Goal: Task Accomplishment & Management: Use online tool/utility

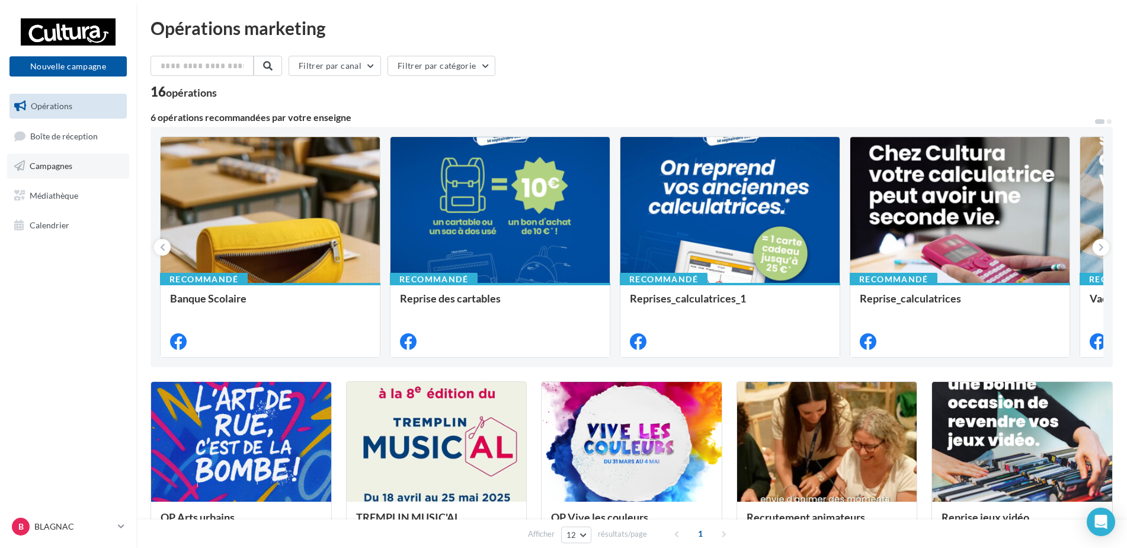
click at [47, 158] on link "Campagnes" at bounding box center [68, 165] width 122 height 25
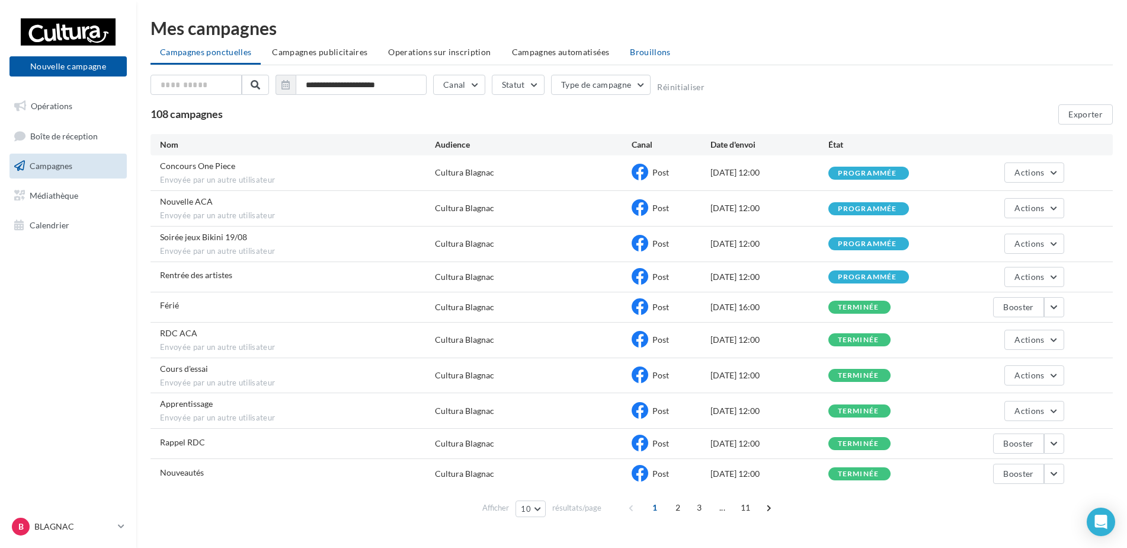
click at [642, 49] on span "Brouillons" at bounding box center [650, 52] width 41 height 10
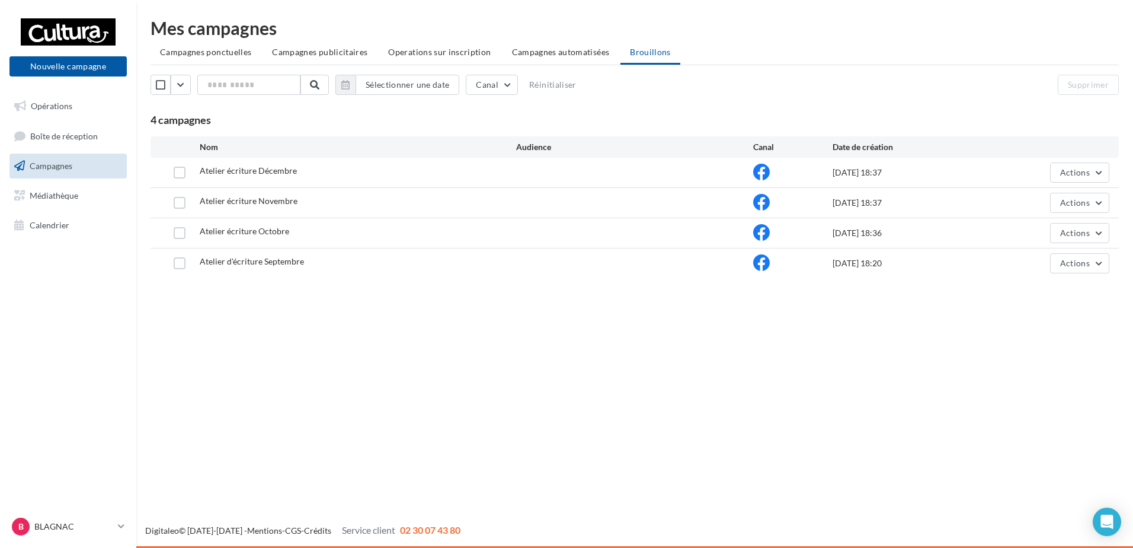
click at [977, 94] on div "Supprimer" at bounding box center [1006, 85] width 245 height 20
click at [1087, 255] on button "Actions" at bounding box center [1079, 263] width 59 height 20
click at [1051, 299] on button "Editer" at bounding box center [1050, 291] width 119 height 31
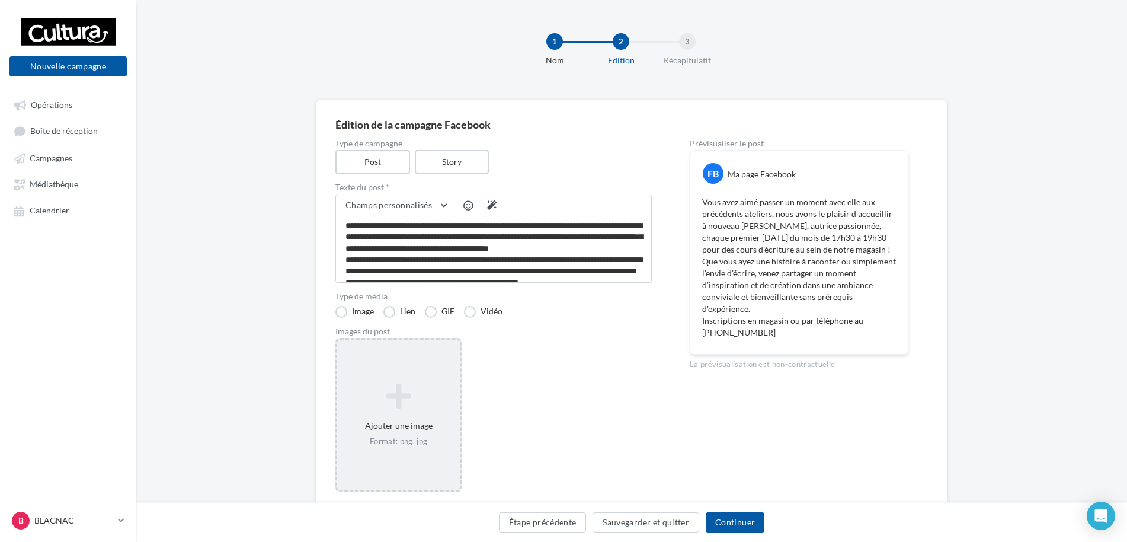
click at [393, 402] on icon at bounding box center [398, 396] width 113 height 28
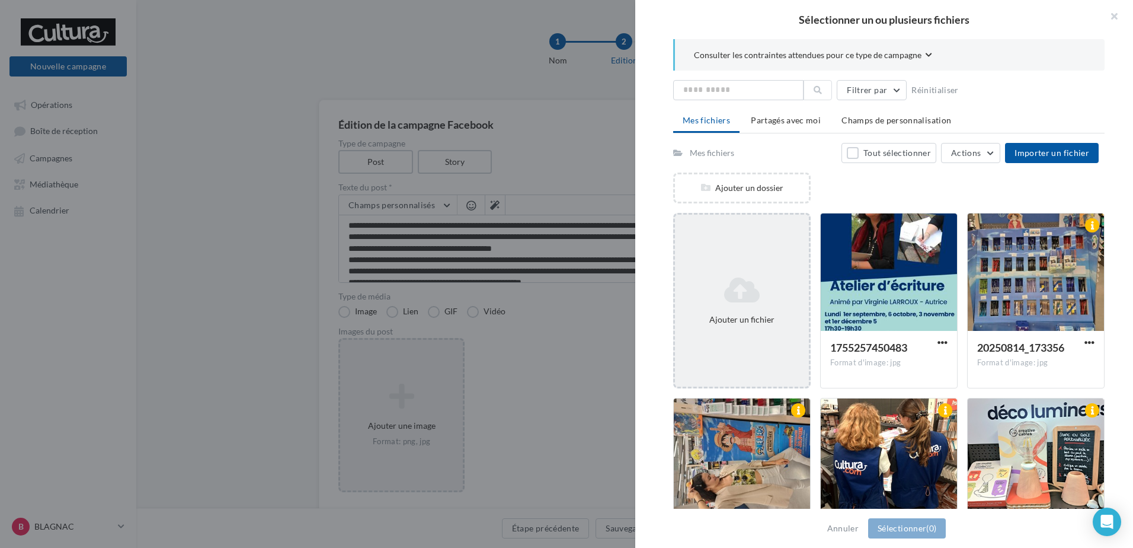
click at [732, 253] on div "Ajouter un fichier" at bounding box center [741, 300] width 137 height 175
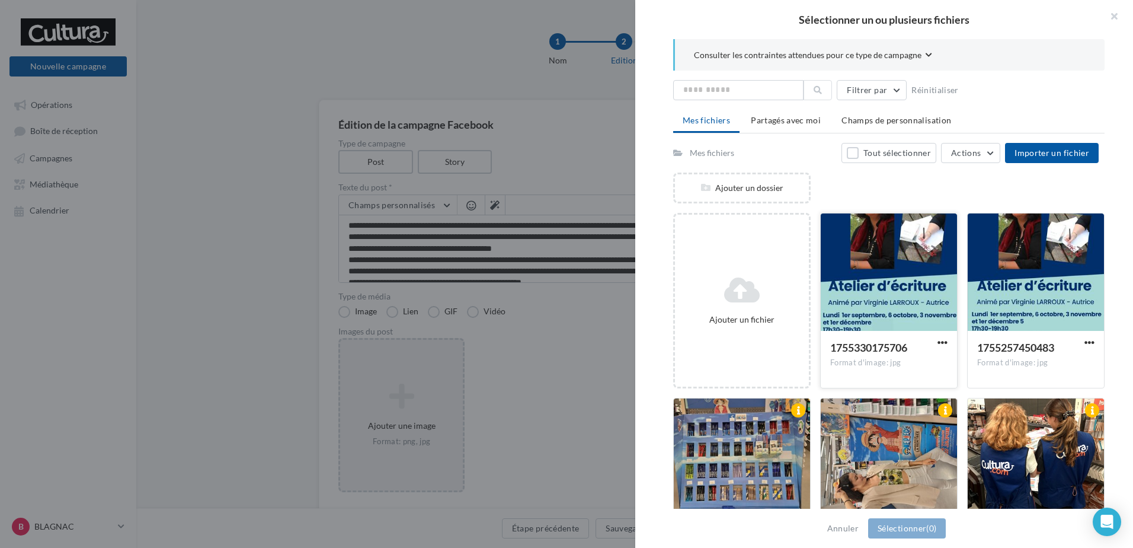
click at [889, 255] on div at bounding box center [889, 272] width 136 height 119
click at [910, 526] on button "Sélectionner (1)" at bounding box center [907, 528] width 78 height 20
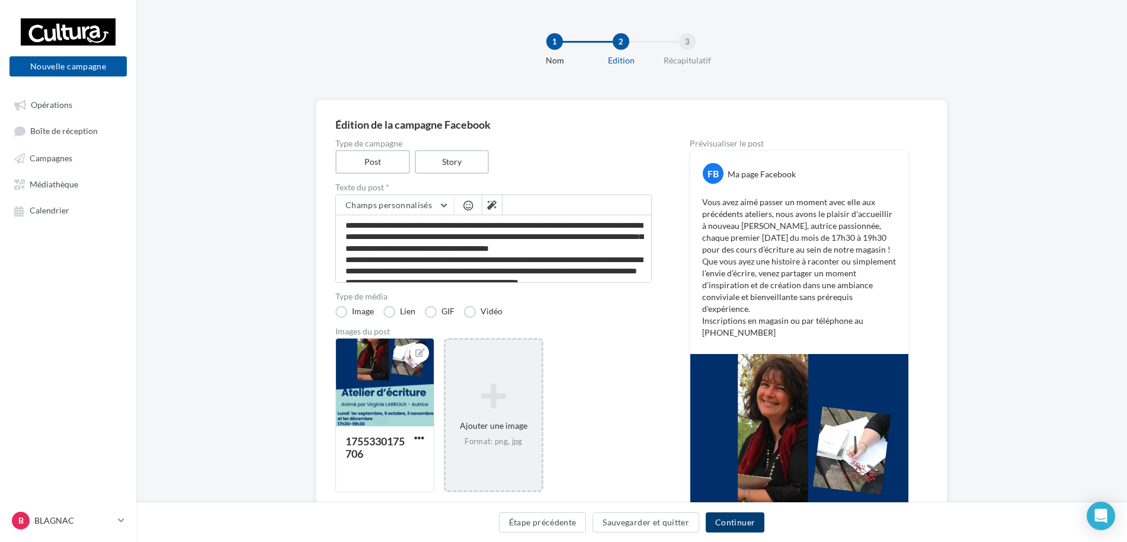
click at [731, 517] on button "Continuer" at bounding box center [735, 522] width 59 height 20
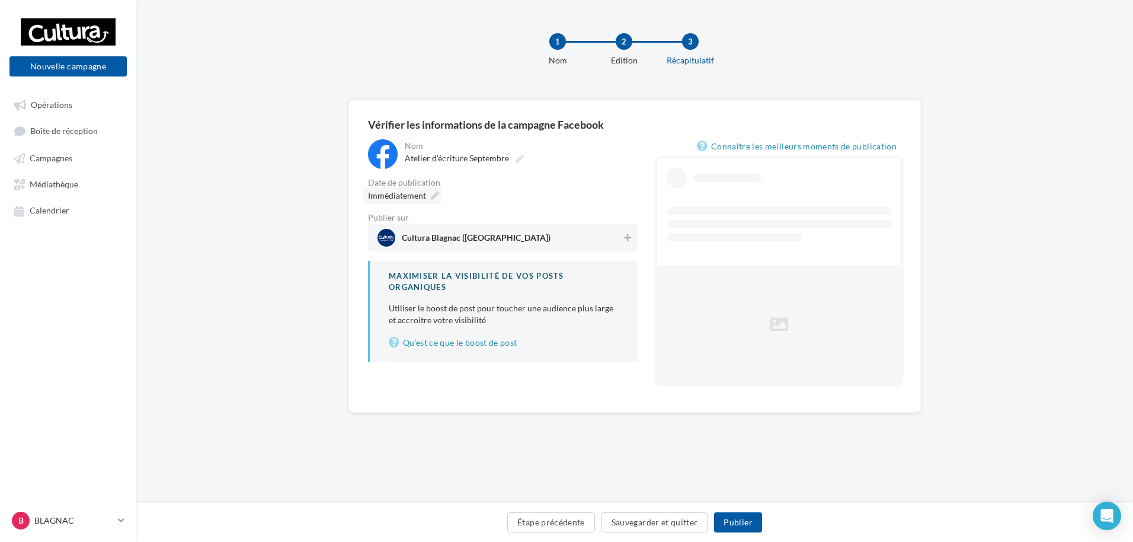
click at [407, 196] on span "Immédiatement" at bounding box center [397, 195] width 58 height 10
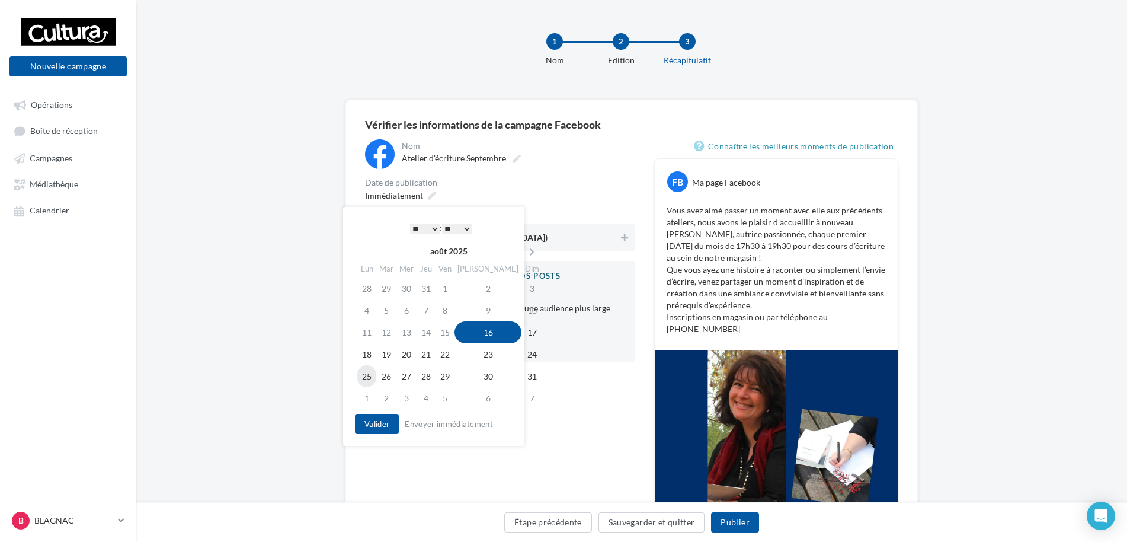
click at [370, 380] on td "25" at bounding box center [366, 376] width 19 height 22
click at [417, 228] on select "* * * * * * * * * * ** ** ** ** ** ** ** ** ** ** ** ** ** **" at bounding box center [422, 228] width 30 height 9
click at [373, 423] on button "Valider" at bounding box center [374, 424] width 44 height 20
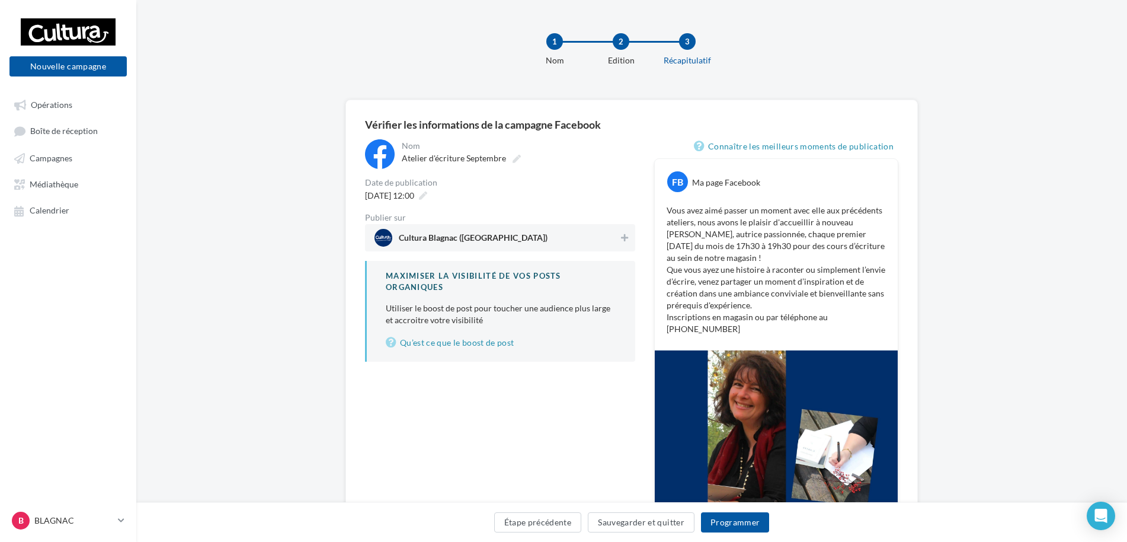
click at [555, 231] on span "Cultura Blagnac (Blagnac)" at bounding box center [497, 238] width 244 height 18
click at [730, 517] on button "Programmer" at bounding box center [735, 522] width 69 height 20
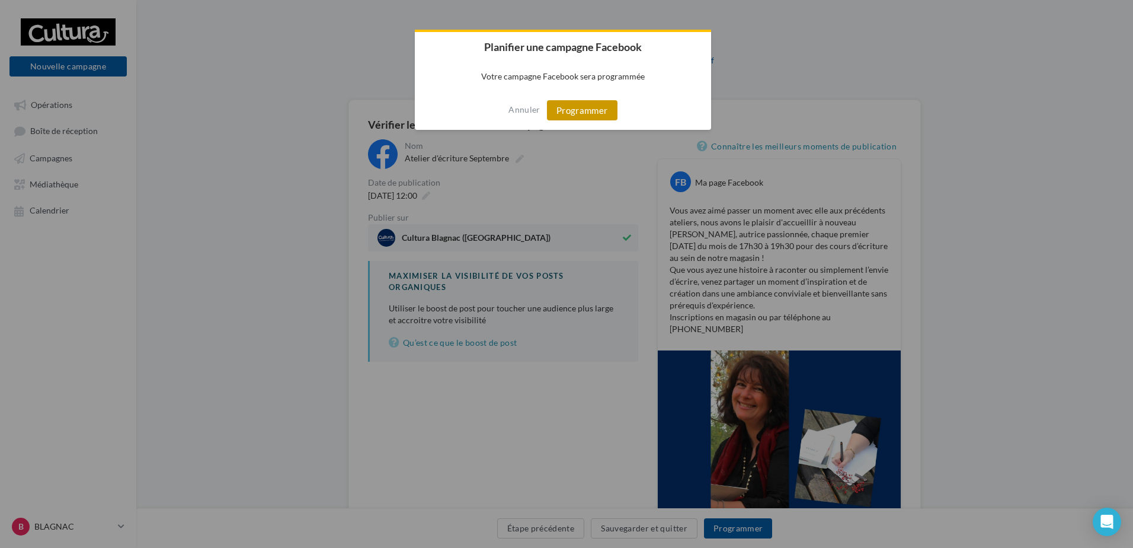
click at [573, 105] on button "Programmer" at bounding box center [582, 110] width 71 height 20
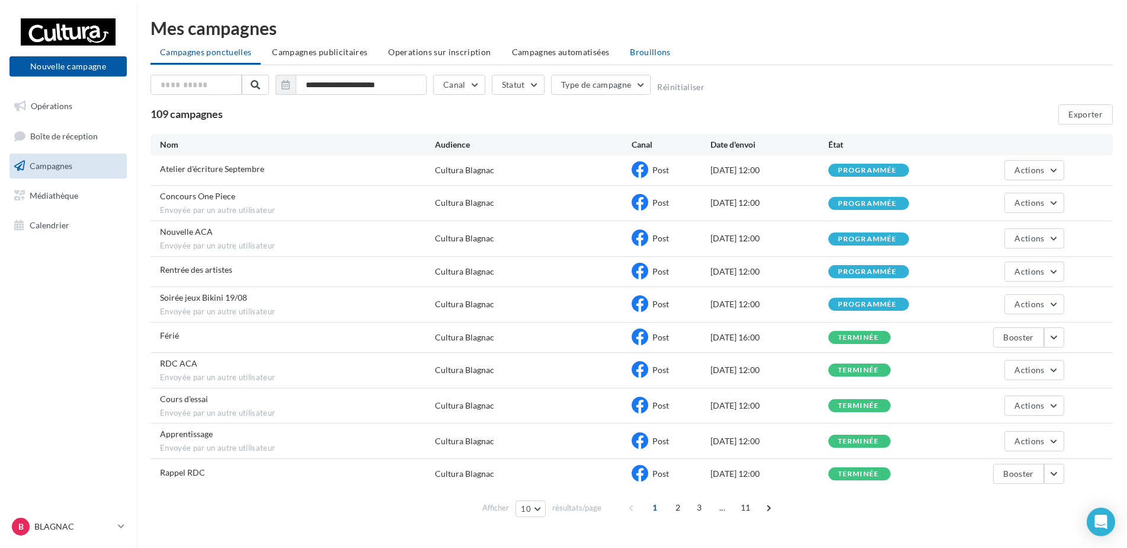
click at [631, 47] on span "Brouillons" at bounding box center [650, 52] width 41 height 10
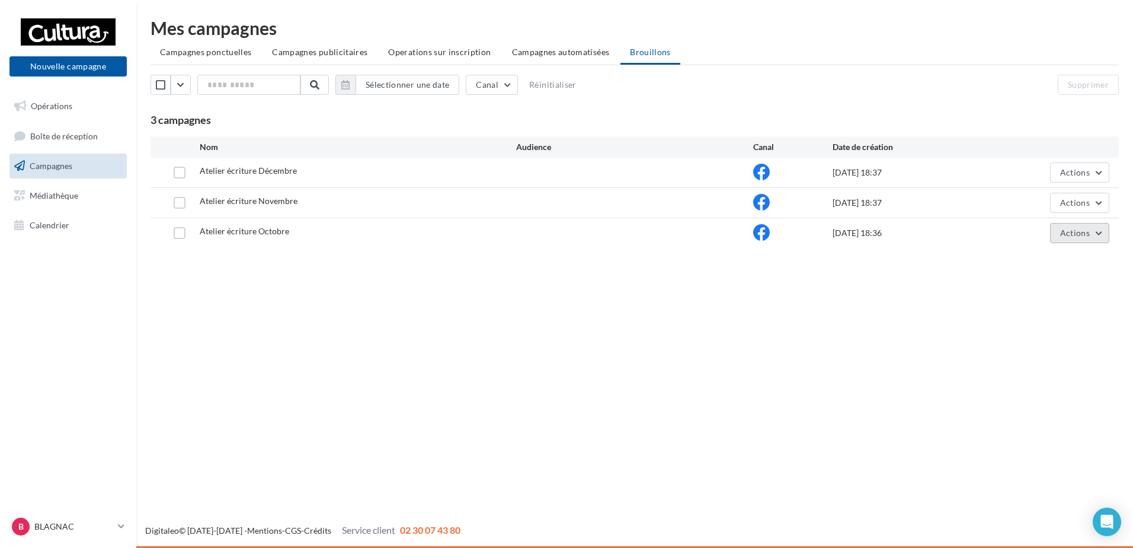
click at [1058, 232] on button "Actions" at bounding box center [1079, 233] width 59 height 20
click at [1025, 261] on button "Editer" at bounding box center [1050, 260] width 119 height 31
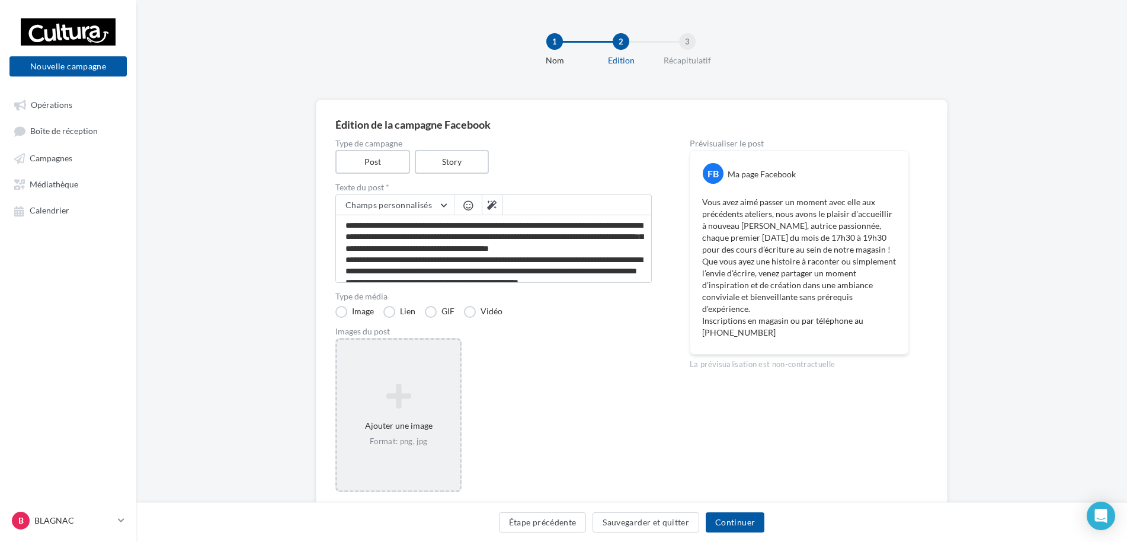
click at [407, 404] on icon at bounding box center [398, 396] width 113 height 28
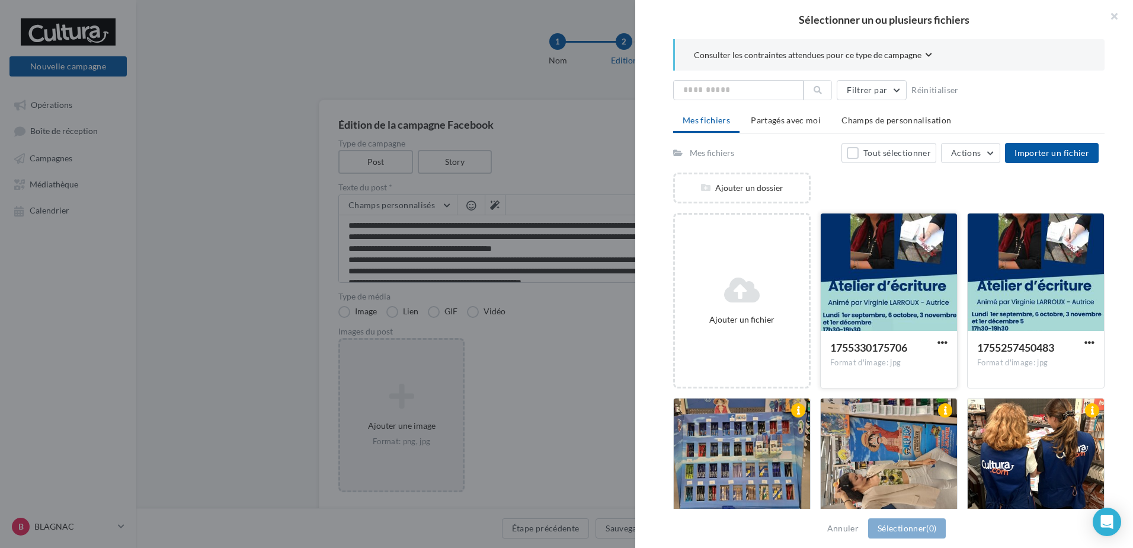
click at [853, 276] on div at bounding box center [889, 272] width 136 height 119
click at [894, 526] on button "Sélectionner (1)" at bounding box center [907, 528] width 78 height 20
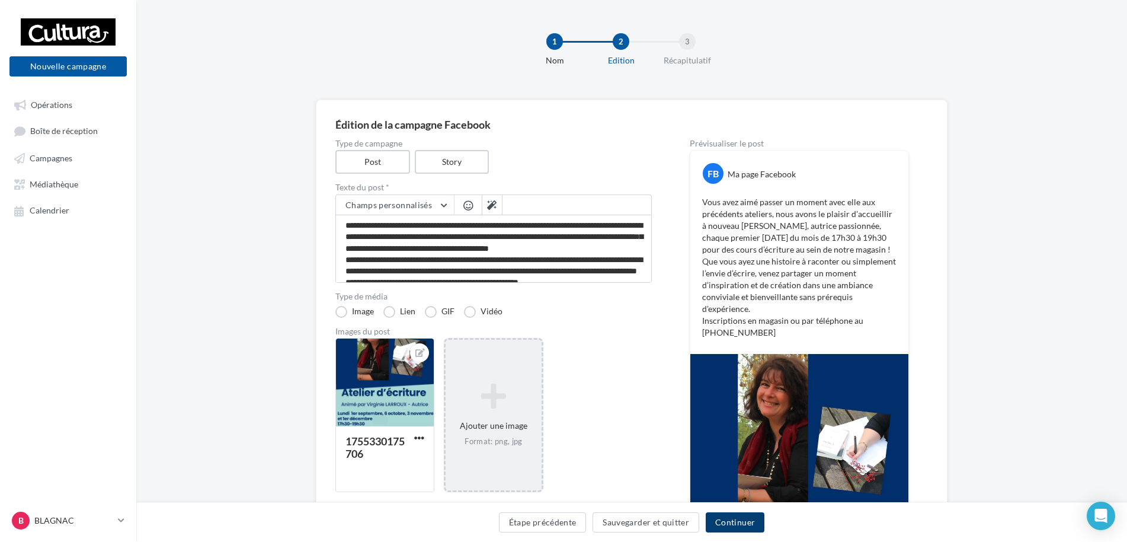
click at [725, 518] on button "Continuer" at bounding box center [735, 522] width 59 height 20
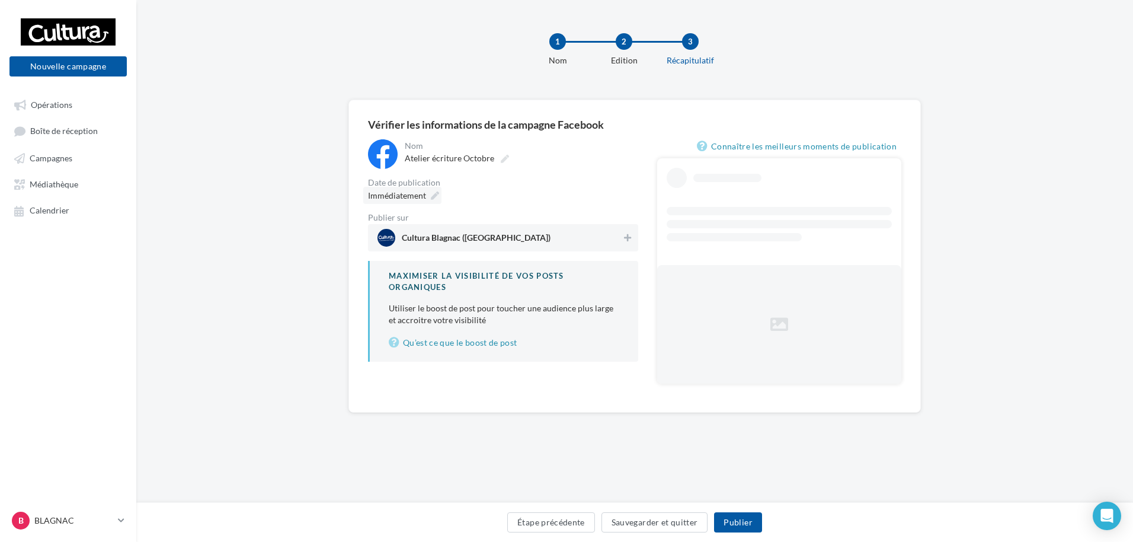
click at [417, 193] on span "Immédiatement" at bounding box center [397, 195] width 58 height 10
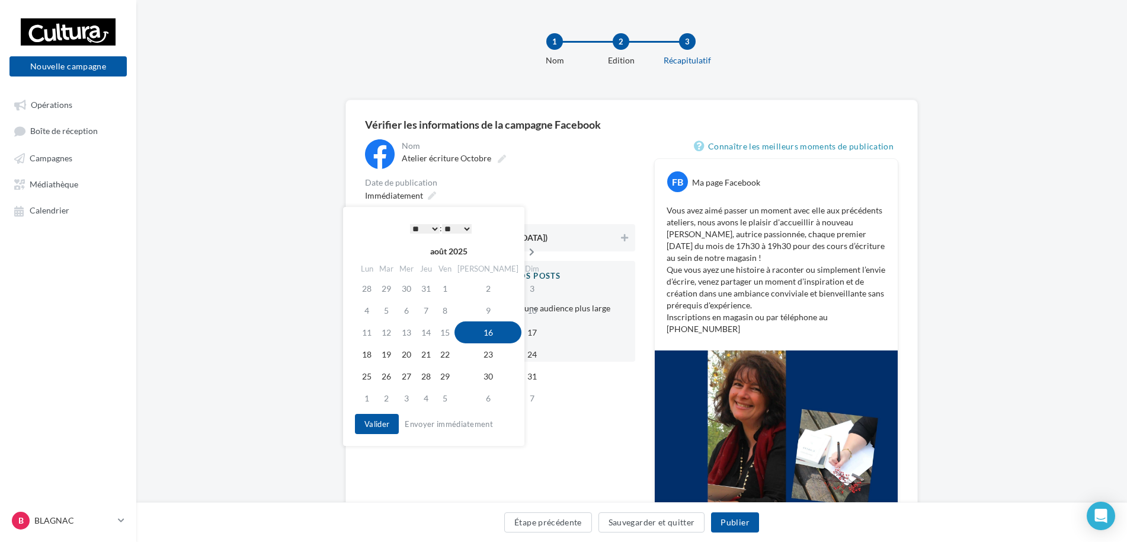
click at [524, 248] on icon at bounding box center [531, 252] width 15 height 8
click at [406, 377] on td "24" at bounding box center [405, 376] width 20 height 22
click at [369, 393] on td "29" at bounding box center [364, 398] width 21 height 22
click at [366, 420] on button "Valider" at bounding box center [374, 424] width 44 height 20
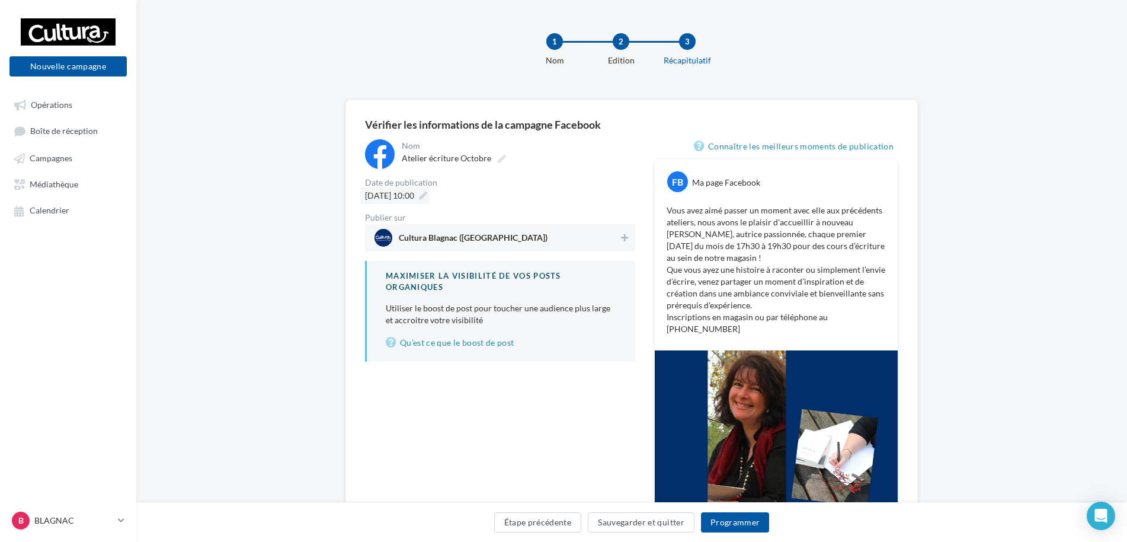
click at [430, 199] on div "29/09/2025 à 10:00" at bounding box center [394, 195] width 69 height 17
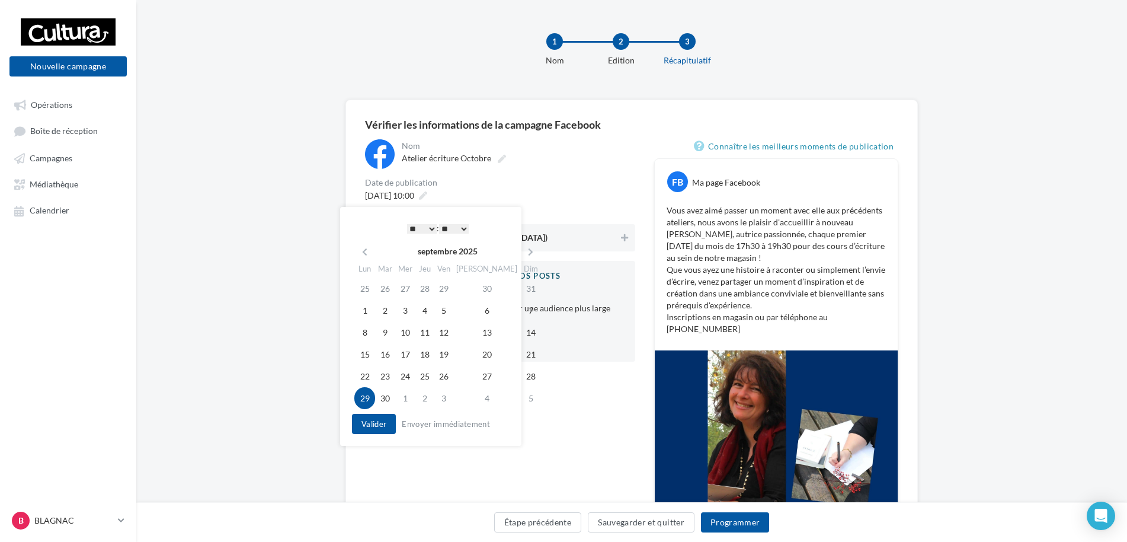
click at [428, 225] on select "* * * * * * * * * * ** ** ** ** ** ** ** ** ** ** ** ** ** **" at bounding box center [422, 228] width 30 height 9
click at [377, 425] on button "Valider" at bounding box center [374, 424] width 44 height 20
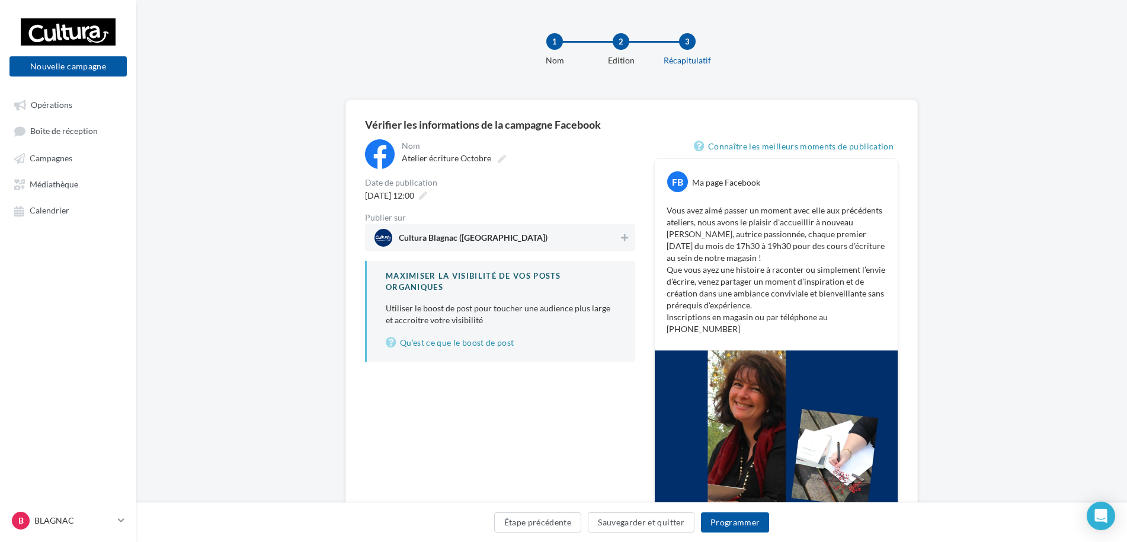
click at [535, 247] on div "Cultura Blagnac ([GEOGRAPHIC_DATA])" at bounding box center [500, 237] width 270 height 27
click at [730, 517] on button "Programmer" at bounding box center [735, 522] width 69 height 20
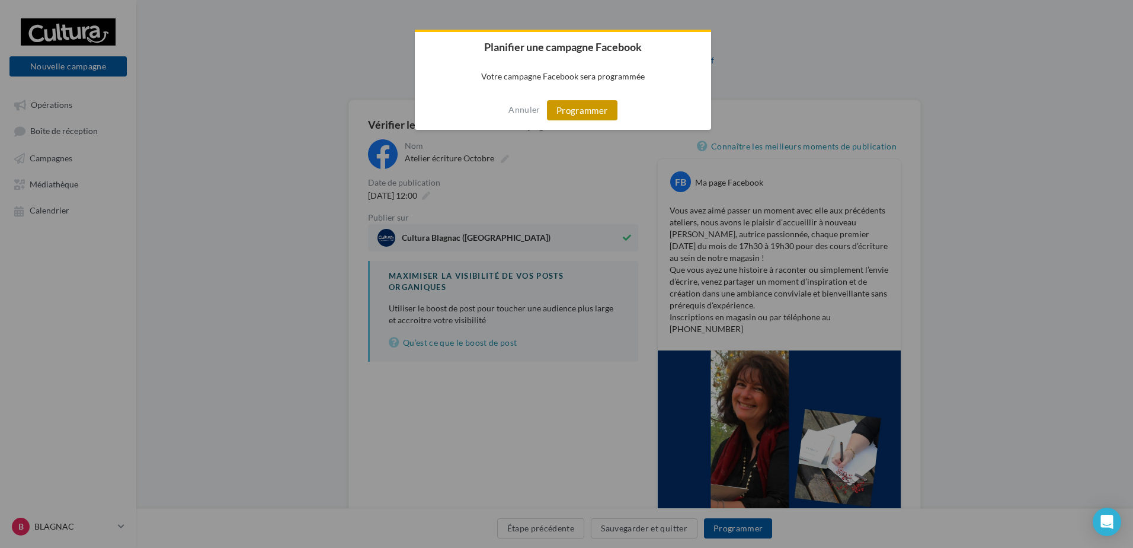
click at [572, 113] on button "Programmer" at bounding box center [582, 110] width 71 height 20
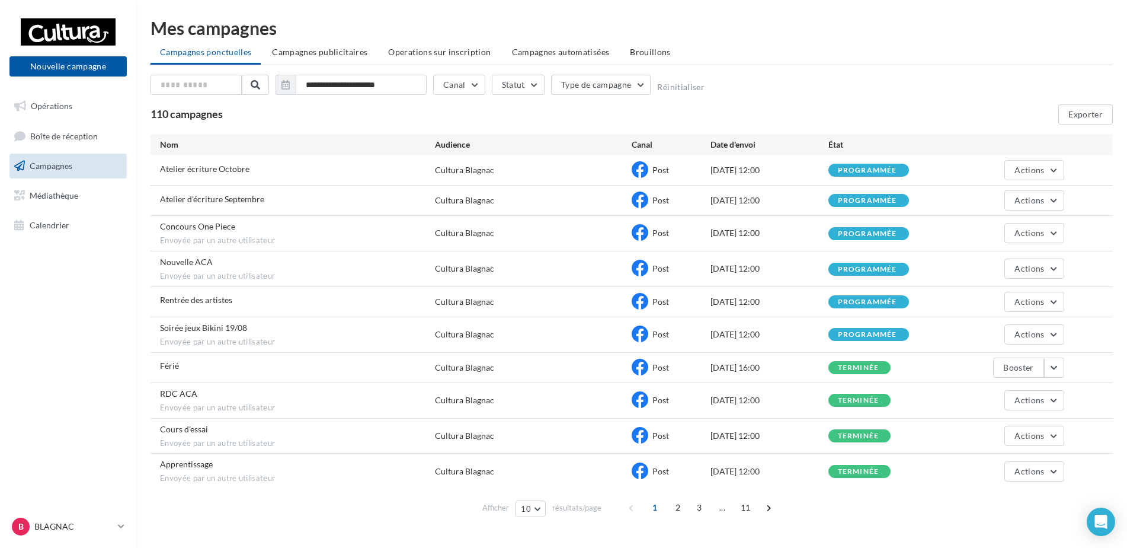
click at [542, 112] on div "110 campagnes Exporter" at bounding box center [632, 114] width 962 height 20
click at [635, 56] on span "Brouillons" at bounding box center [650, 52] width 41 height 10
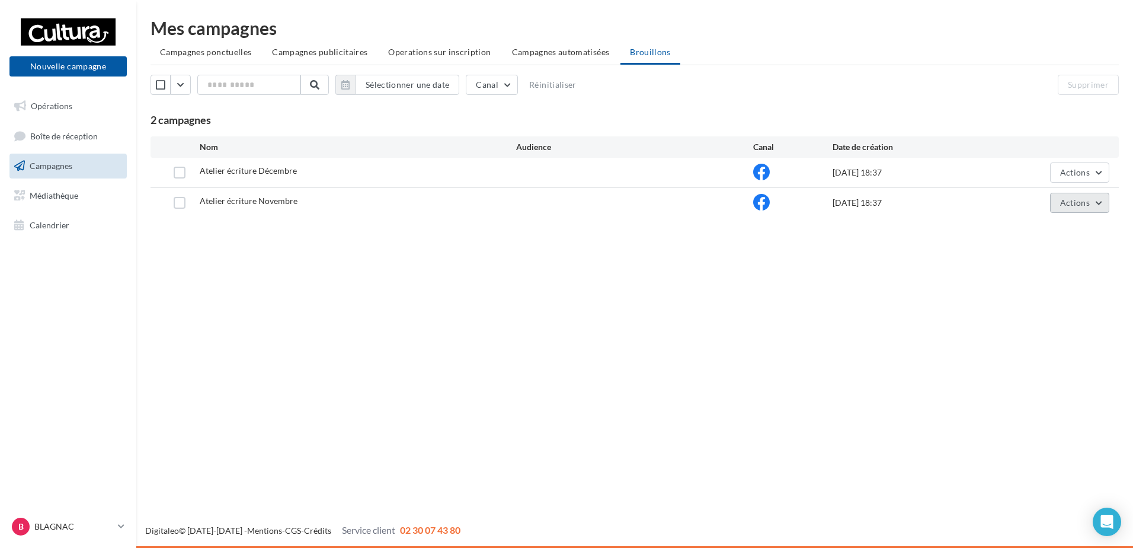
click at [1060, 201] on button "Actions" at bounding box center [1079, 203] width 59 height 20
click at [1026, 236] on button "Editer" at bounding box center [1050, 230] width 119 height 31
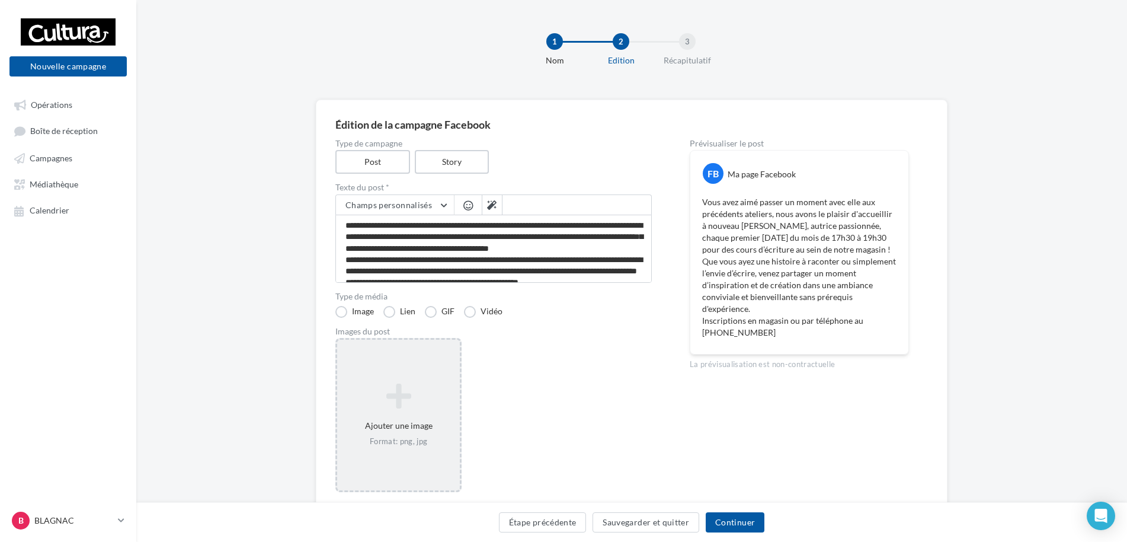
click at [418, 411] on div "Ajouter une image Format: png, jpg" at bounding box center [398, 415] width 123 height 76
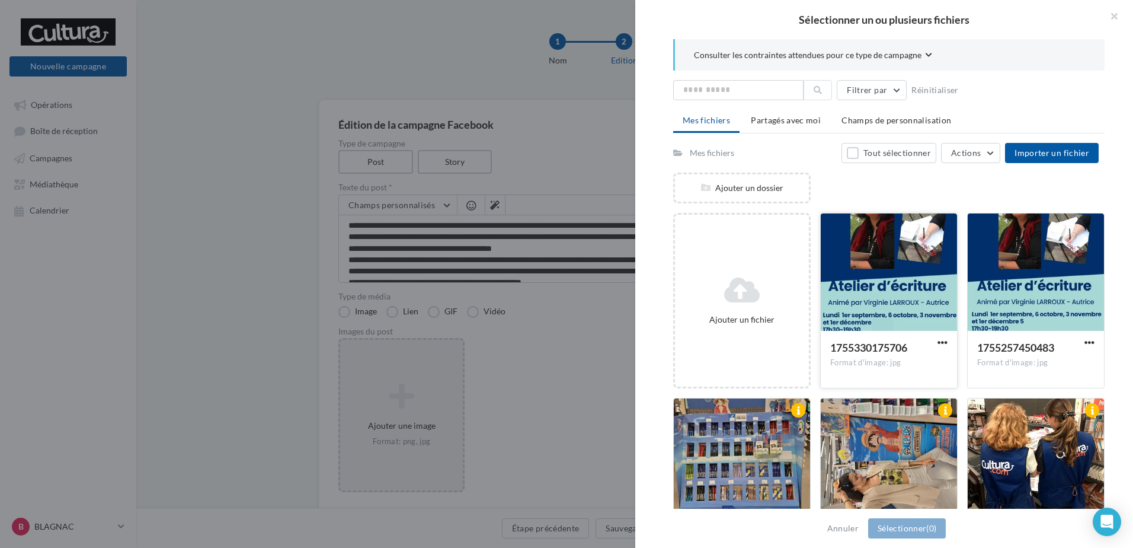
click at [863, 281] on div at bounding box center [889, 272] width 136 height 119
click at [885, 530] on button "Sélectionner (1)" at bounding box center [907, 528] width 78 height 20
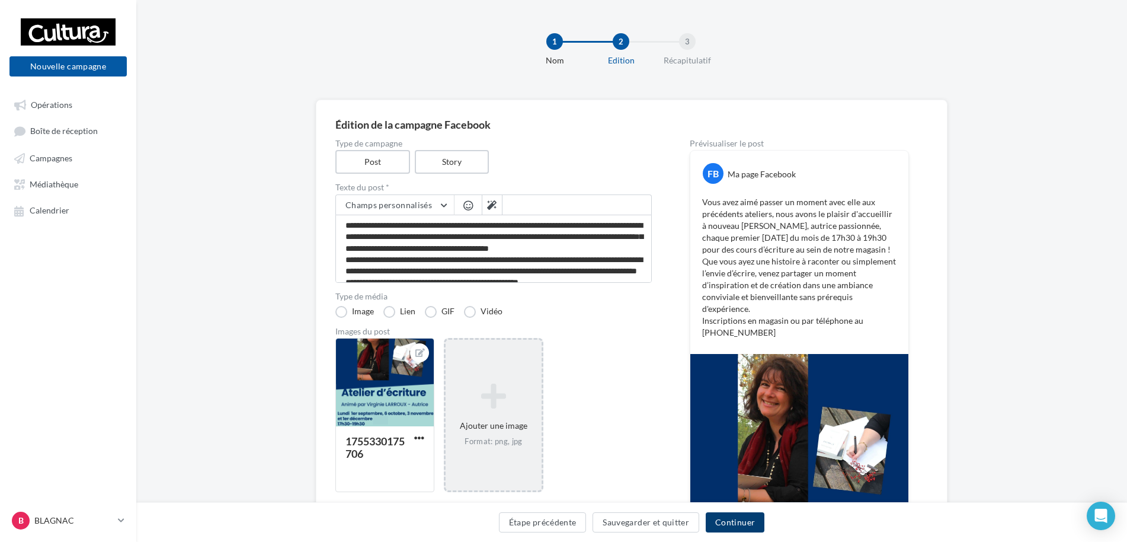
click at [727, 529] on button "Continuer" at bounding box center [735, 522] width 59 height 20
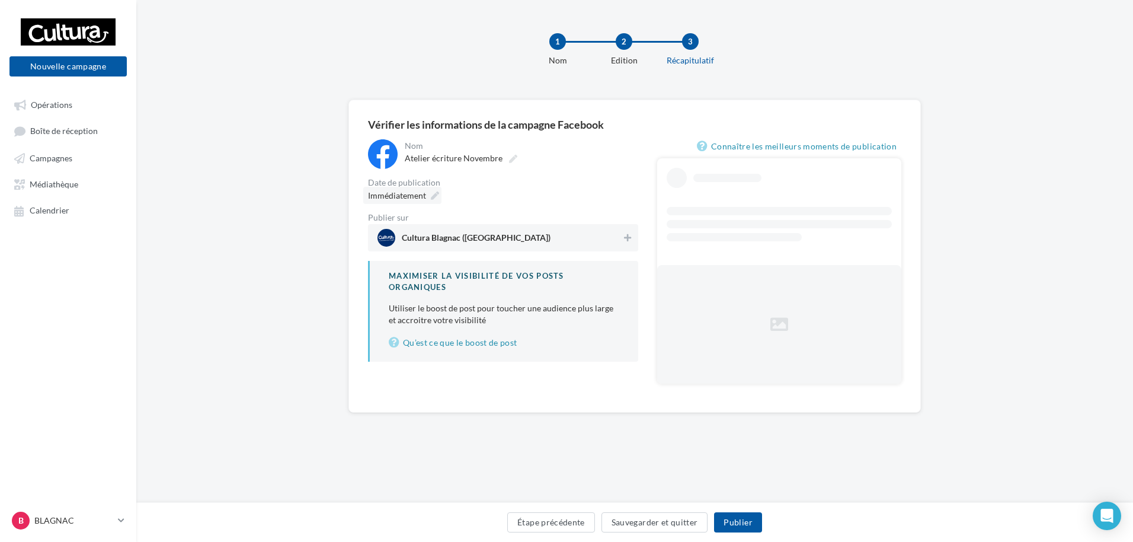
click at [402, 196] on span "Immédiatement" at bounding box center [397, 195] width 58 height 10
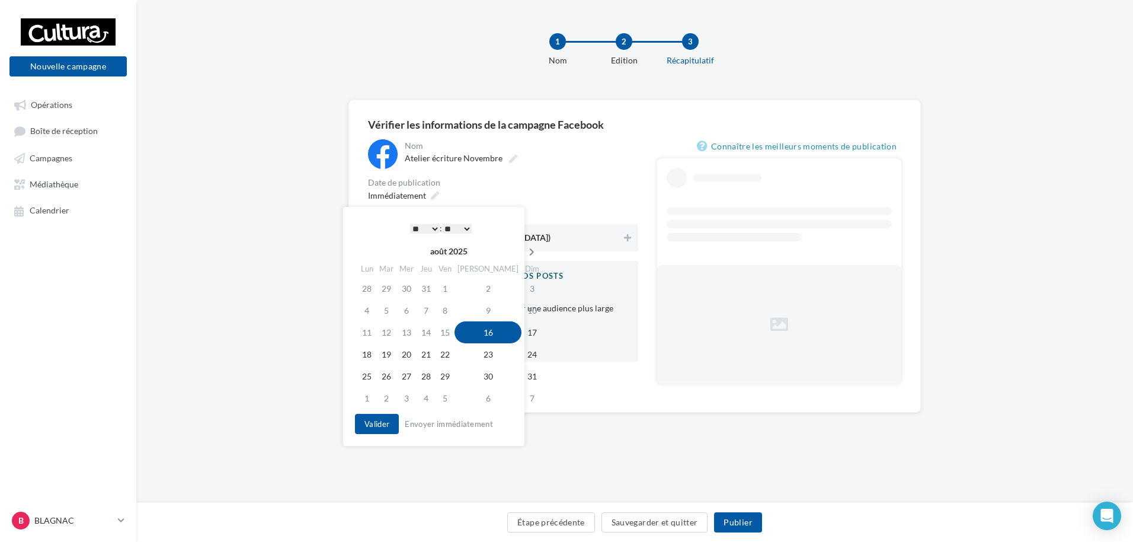
click at [524, 249] on icon at bounding box center [531, 252] width 15 height 8
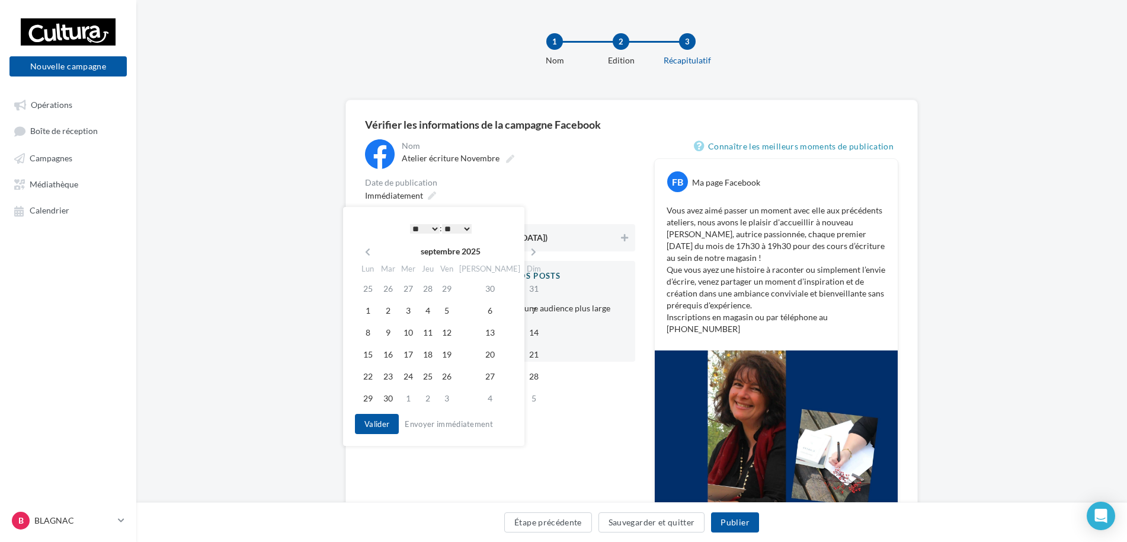
click at [526, 249] on icon at bounding box center [533, 252] width 15 height 8
click at [366, 376] on td "27" at bounding box center [364, 376] width 21 height 22
click at [416, 224] on select "* * * * * * * * * * ** ** ** ** ** ** ** ** ** ** ** ** ** **" at bounding box center [422, 228] width 30 height 9
click at [383, 423] on button "Valider" at bounding box center [374, 424] width 44 height 20
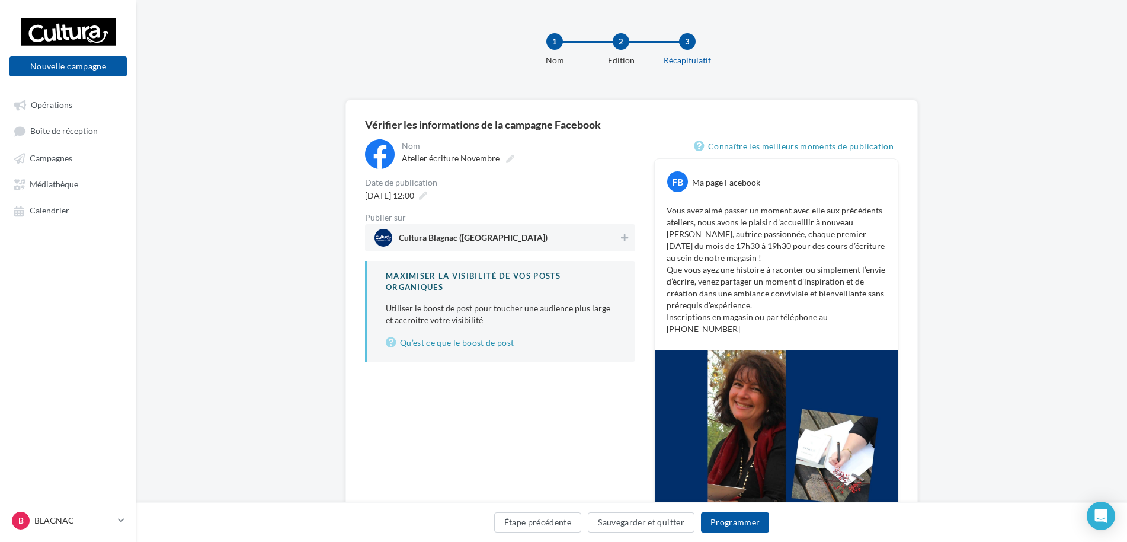
click at [532, 242] on span "Cultura Blagnac ([GEOGRAPHIC_DATA])" at bounding box center [497, 238] width 244 height 18
click at [725, 524] on button "Programmer" at bounding box center [735, 522] width 69 height 20
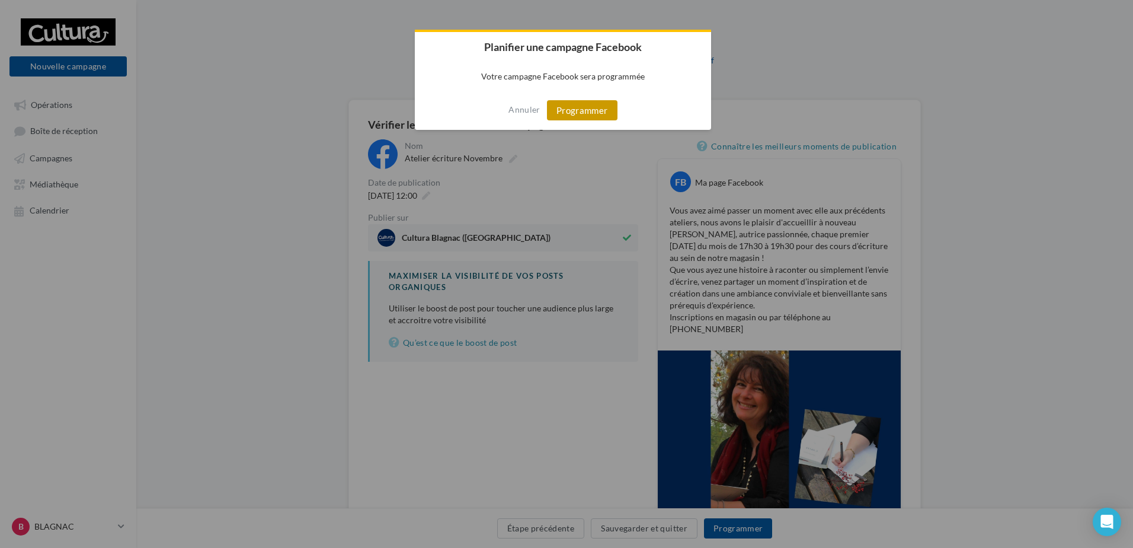
click at [582, 116] on button "Programmer" at bounding box center [582, 110] width 71 height 20
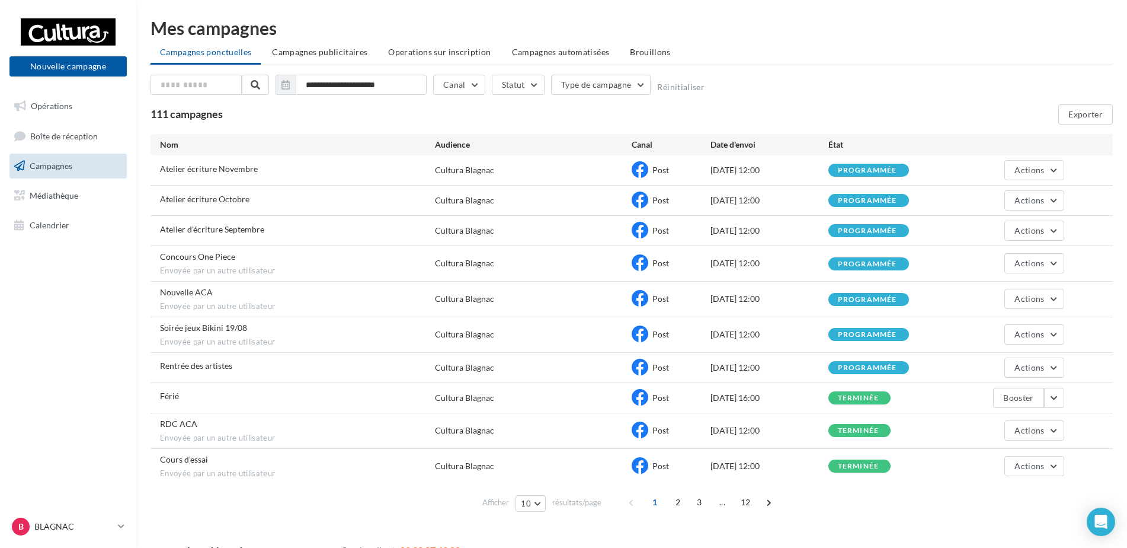
click at [831, 514] on div "Afficher 10 10 25 50 100 résultats/page 1 2 3 ... 12" at bounding box center [632, 502] width 962 height 28
click at [648, 53] on span "Brouillons" at bounding box center [650, 52] width 41 height 10
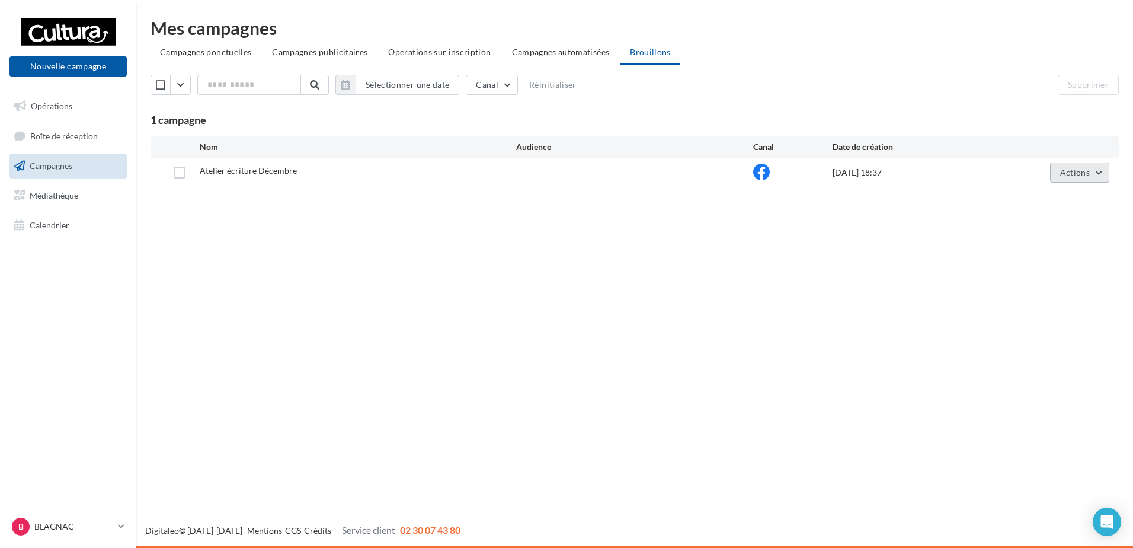
click at [1067, 169] on span "Actions" at bounding box center [1075, 172] width 30 height 10
click at [1076, 199] on button "Editer" at bounding box center [1050, 200] width 119 height 31
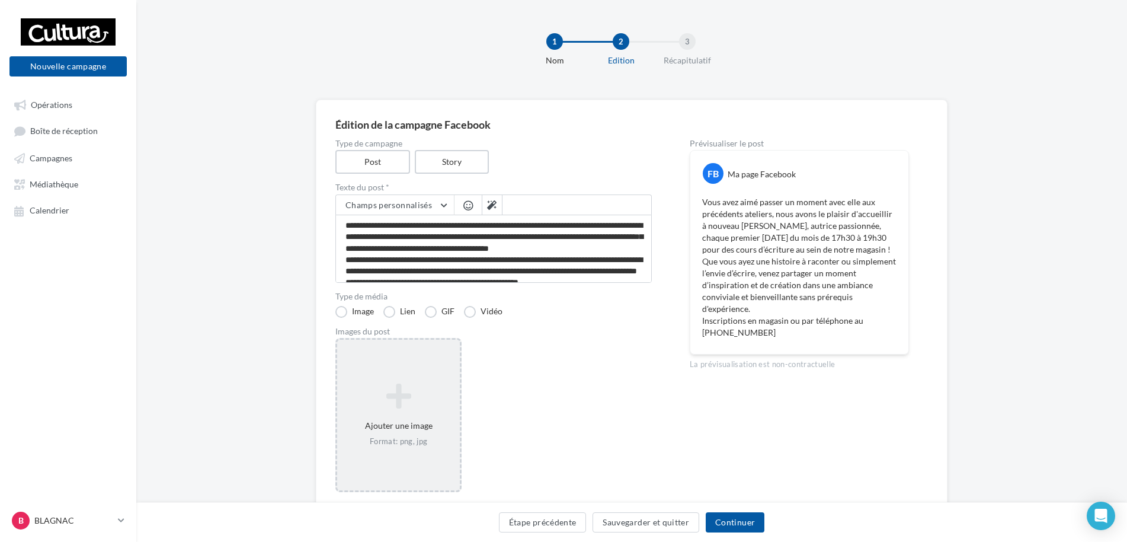
click at [420, 386] on icon at bounding box center [398, 396] width 113 height 28
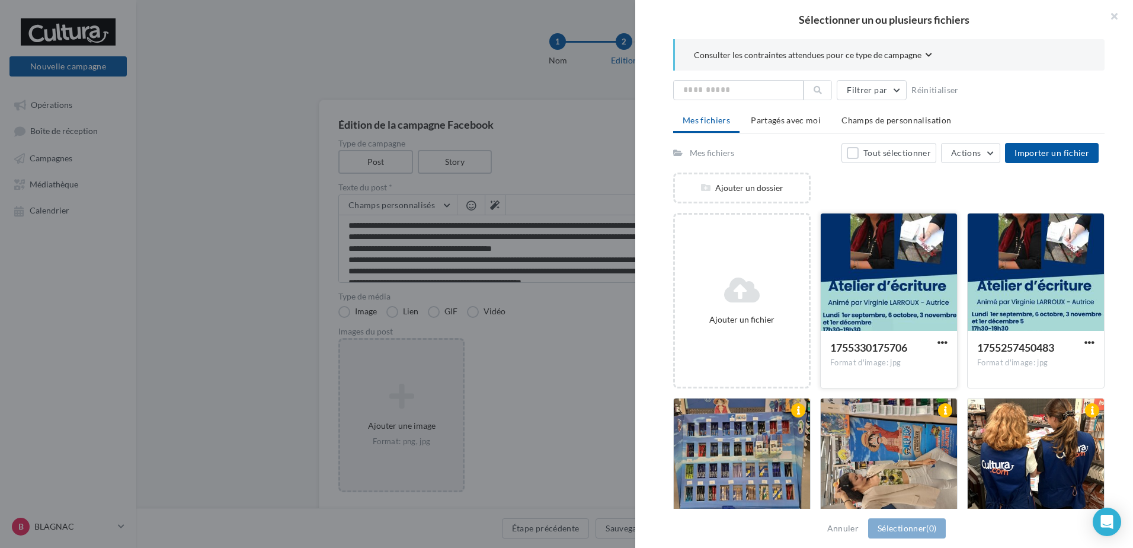
click at [856, 257] on div at bounding box center [889, 272] width 136 height 119
click at [896, 526] on button "Sélectionner (1)" at bounding box center [907, 528] width 78 height 20
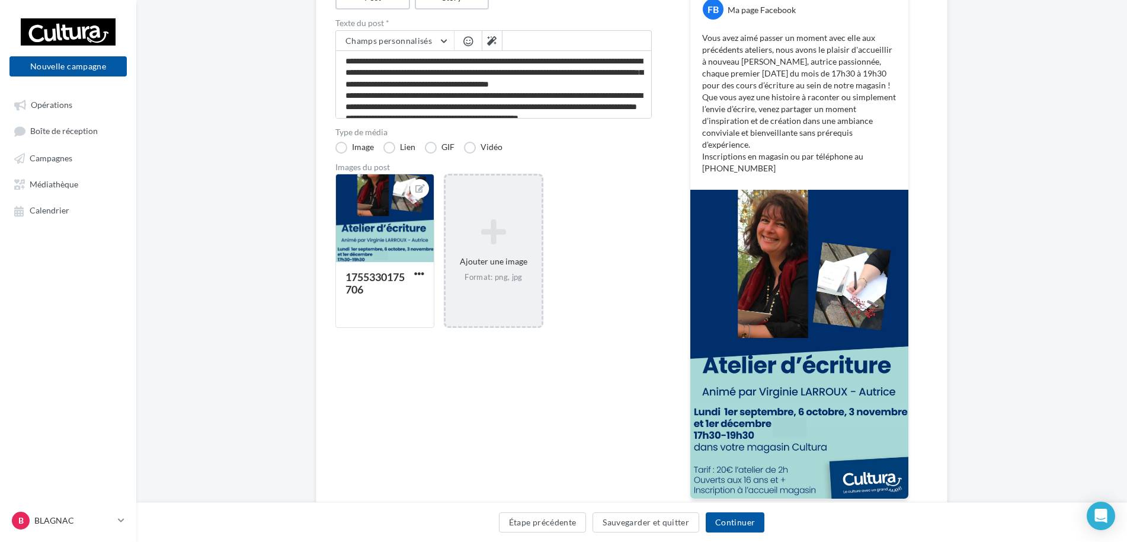
scroll to position [178, 0]
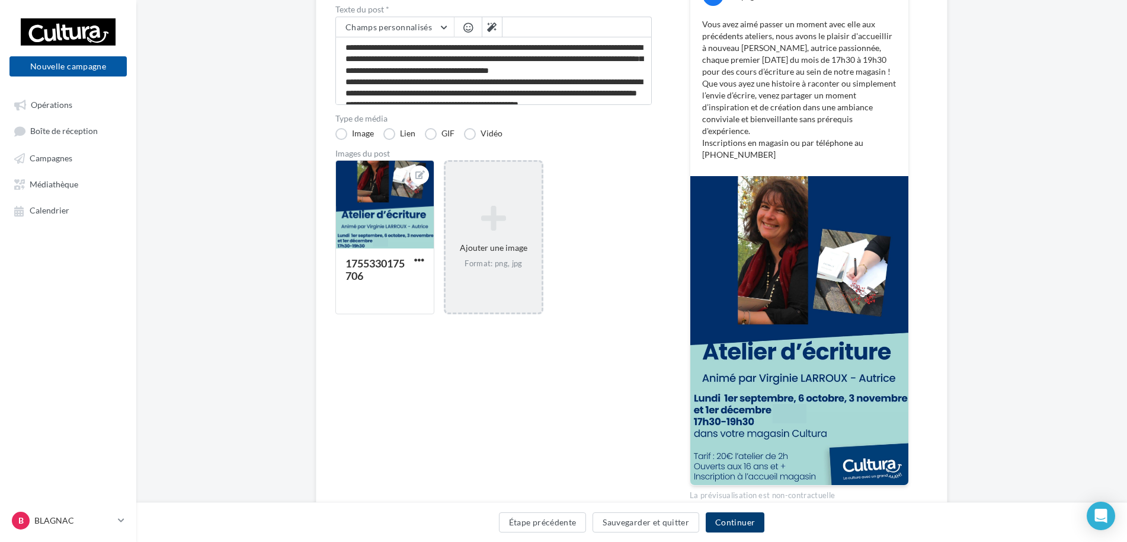
click at [742, 521] on button "Continuer" at bounding box center [735, 522] width 59 height 20
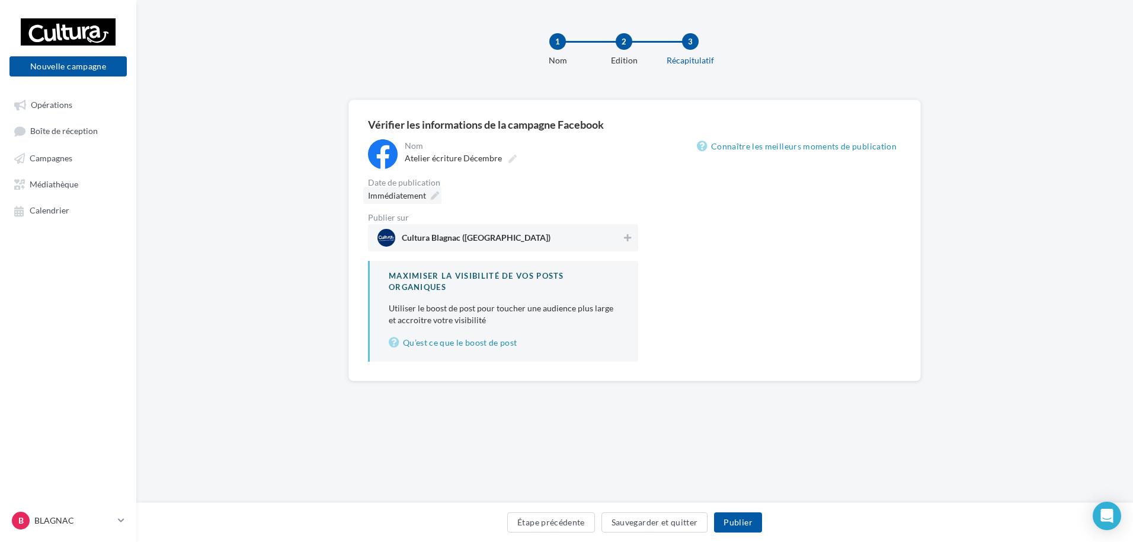
click at [403, 192] on span "Immédiatement" at bounding box center [397, 195] width 58 height 10
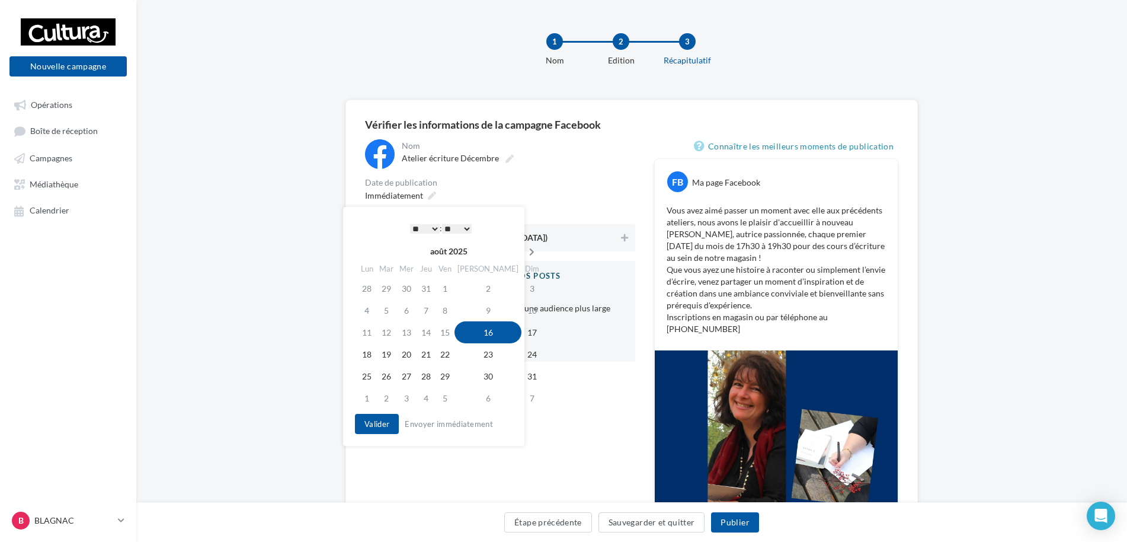
click at [524, 250] on icon at bounding box center [531, 252] width 15 height 8
click at [523, 250] on icon at bounding box center [530, 252] width 15 height 8
click at [363, 376] on td "24" at bounding box center [364, 376] width 21 height 22
click at [416, 225] on select "* * * * * * * * * * ** ** ** ** ** ** ** ** ** ** ** ** ** **" at bounding box center [422, 228] width 30 height 9
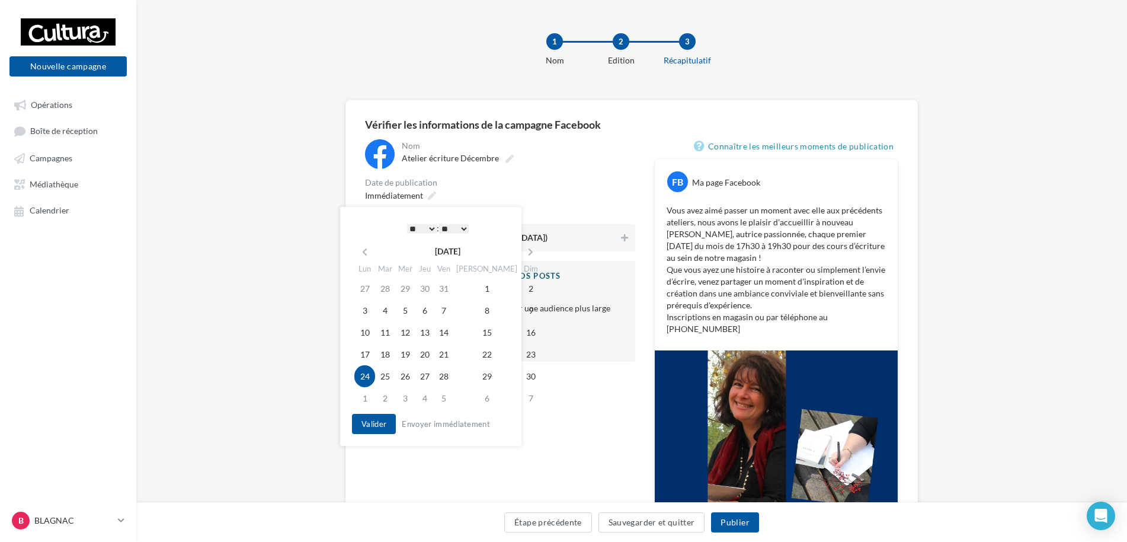
click at [459, 225] on select "** ** ** ** ** **" at bounding box center [454, 228] width 30 height 9
click at [379, 427] on button "Valider" at bounding box center [374, 424] width 44 height 20
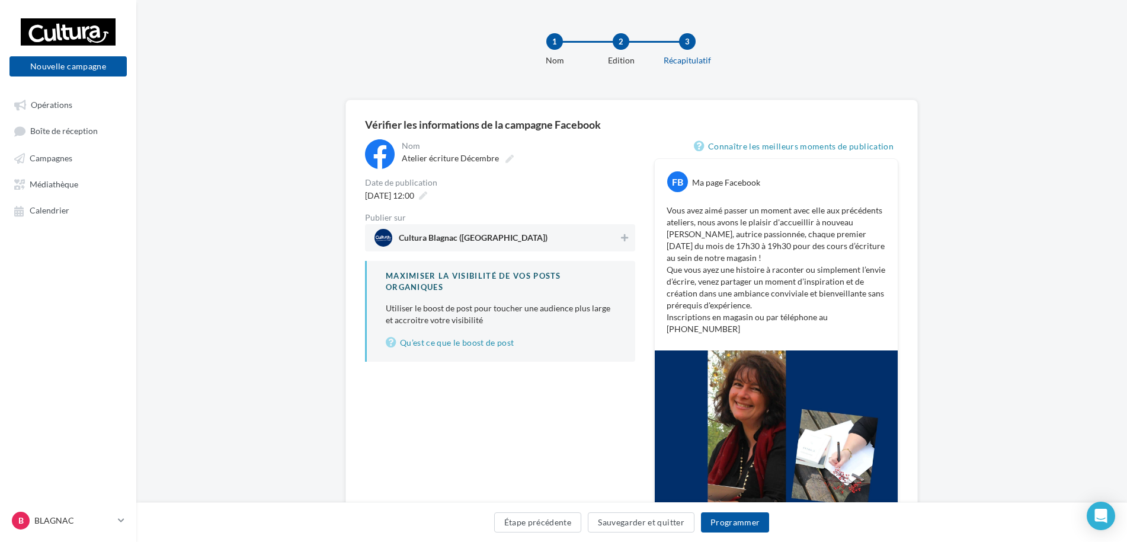
click at [521, 237] on span "Cultura Blagnac ([GEOGRAPHIC_DATA])" at bounding box center [497, 238] width 244 height 18
click at [744, 530] on button "Programmer" at bounding box center [735, 522] width 69 height 20
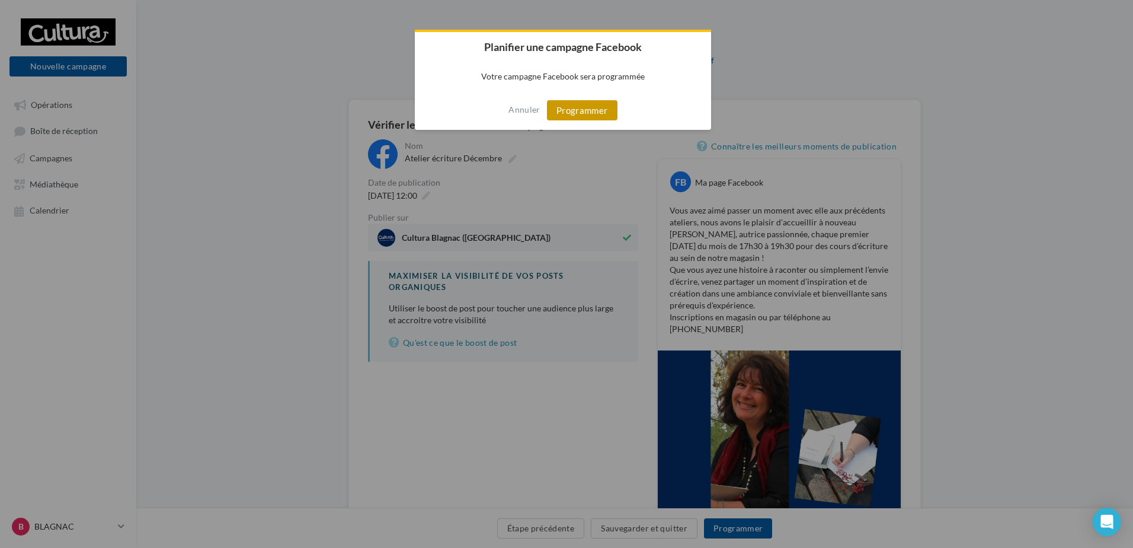
click at [597, 108] on button "Programmer" at bounding box center [582, 110] width 71 height 20
